Goal: Navigation & Orientation: Find specific page/section

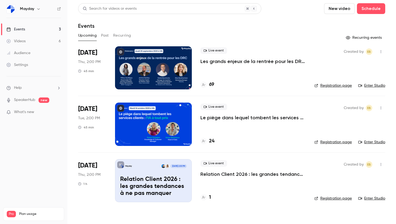
click at [373, 86] on link "Enter Studio" at bounding box center [371, 85] width 27 height 5
click at [211, 86] on h4 "69" at bounding box center [211, 84] width 5 height 7
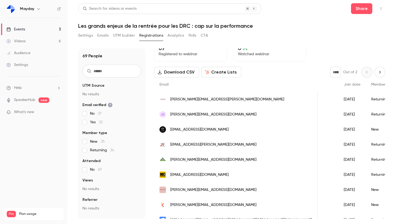
scroll to position [0, 316]
